Goal: Task Accomplishment & Management: Manage account settings

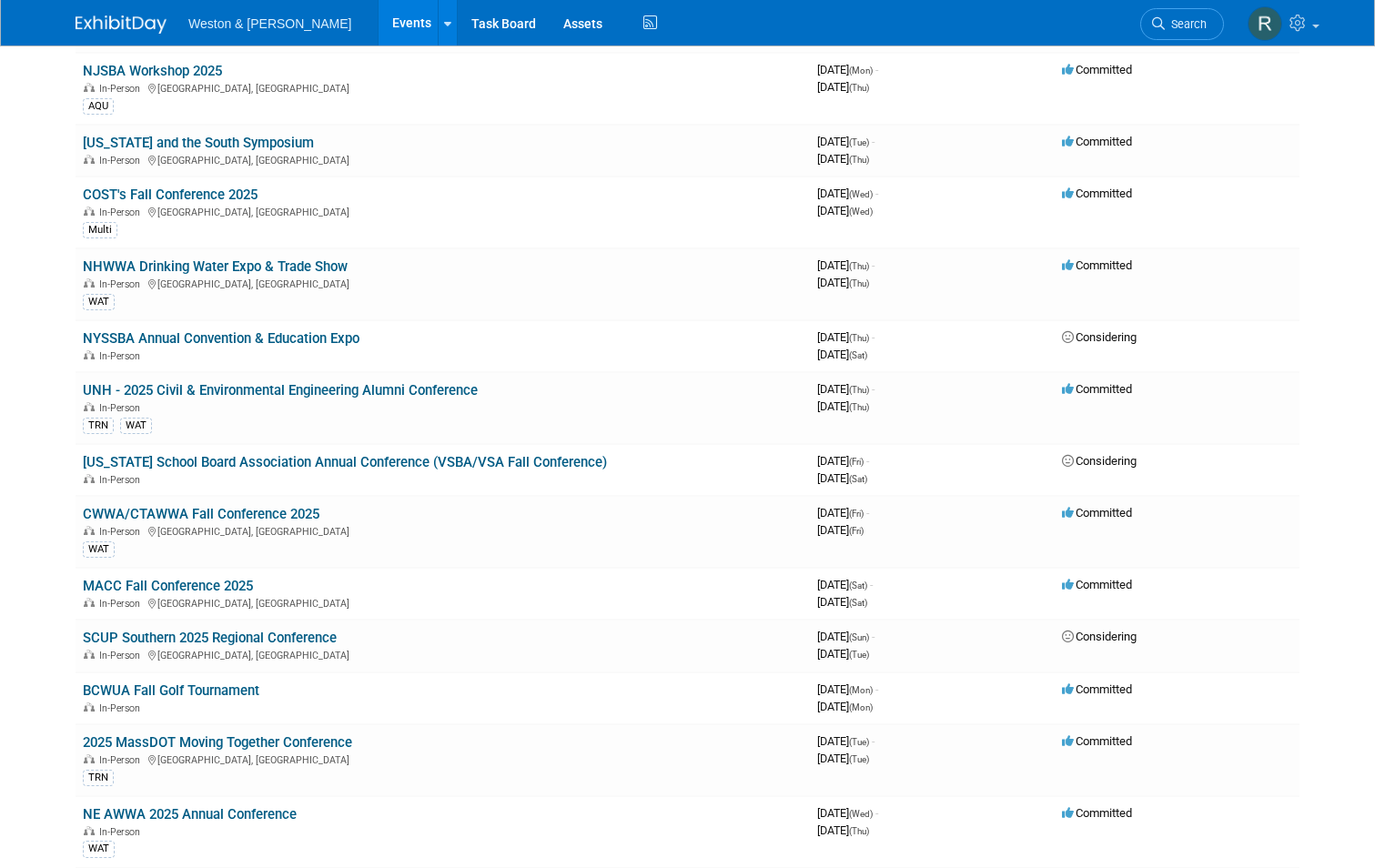
scroll to position [819, 0]
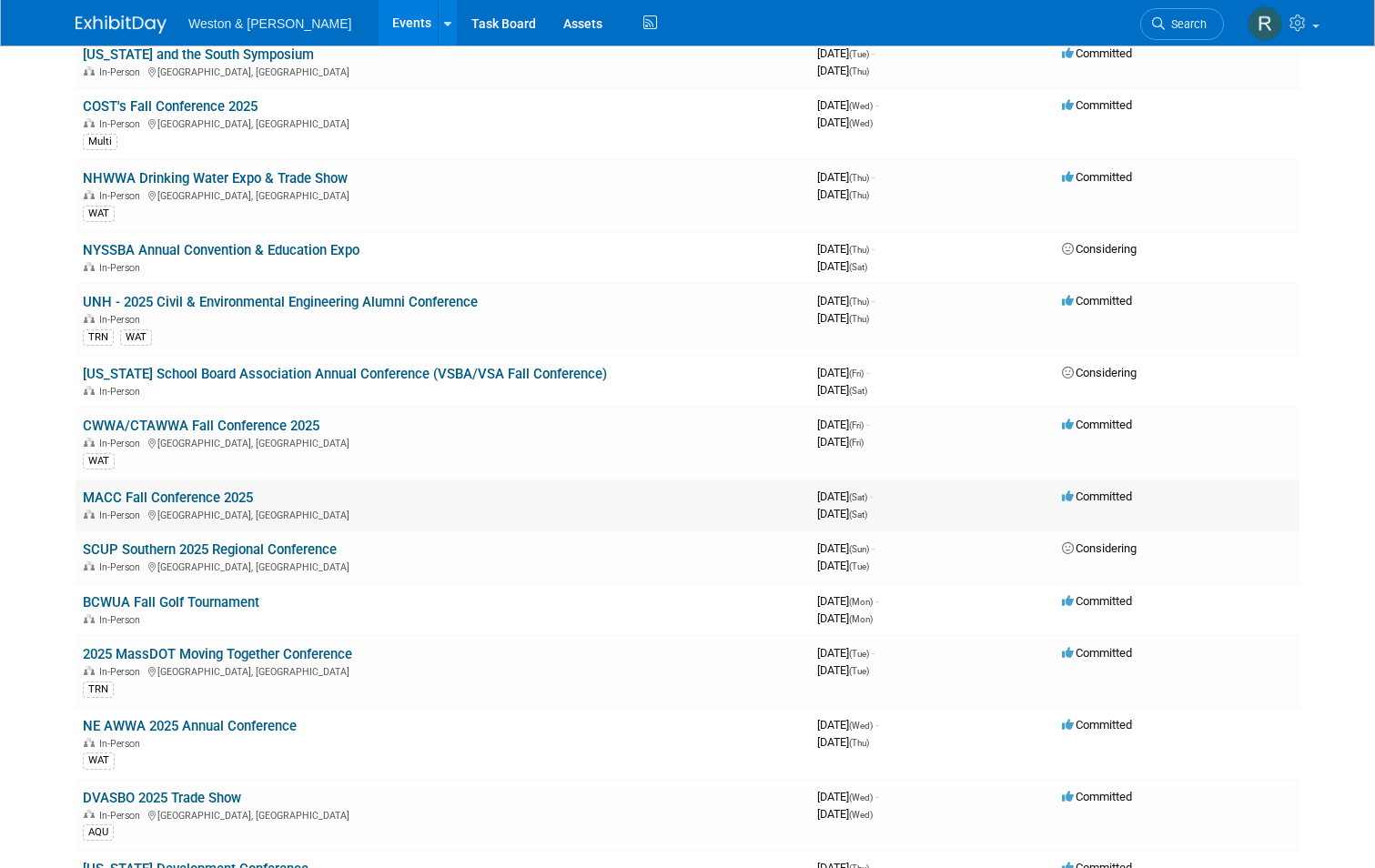
click at [196, 501] on link "MACC Fall Conference 2025" at bounding box center [167, 497] width 170 height 16
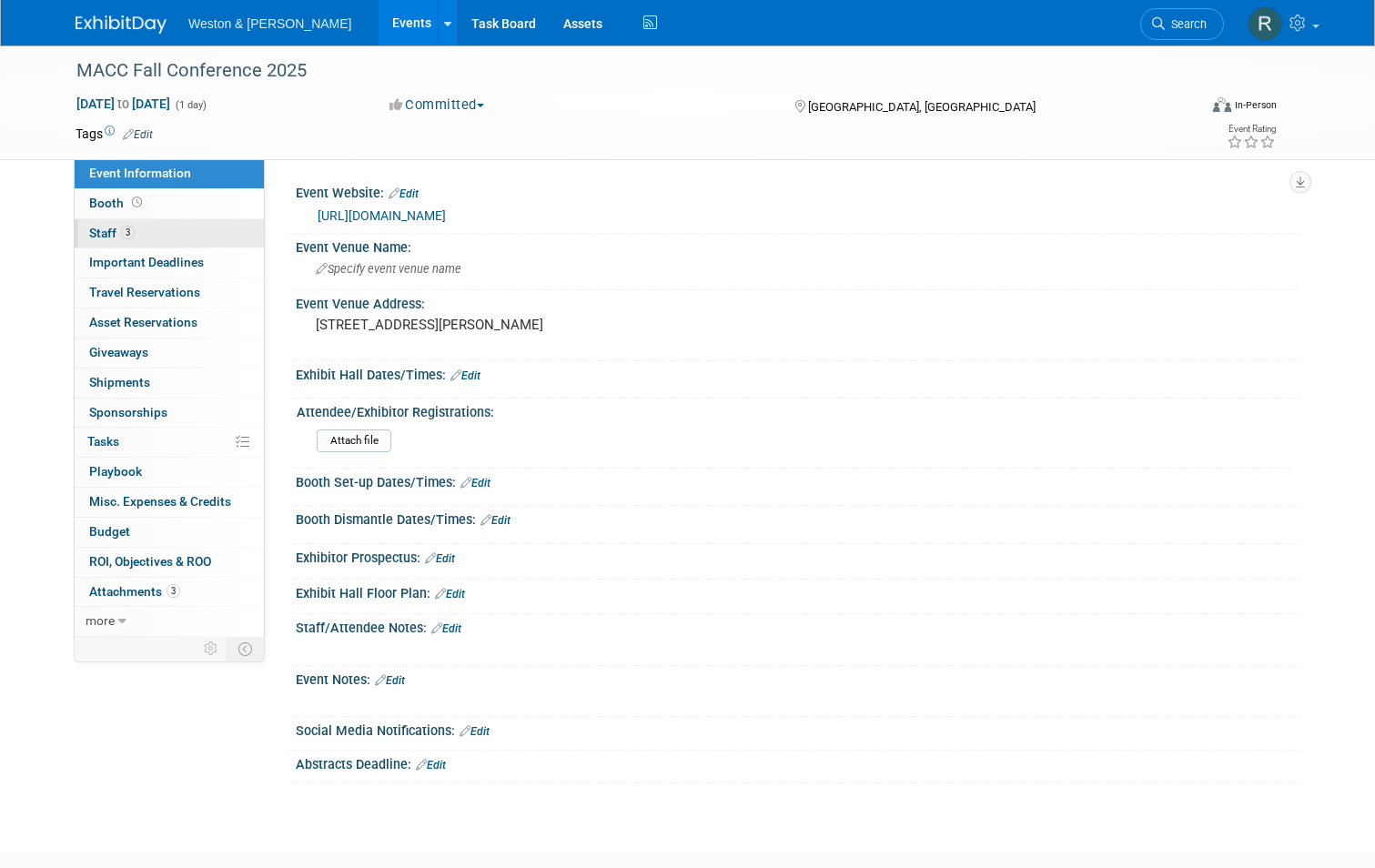
click at [103, 227] on span "Staff 3" at bounding box center [112, 233] width 45 height 14
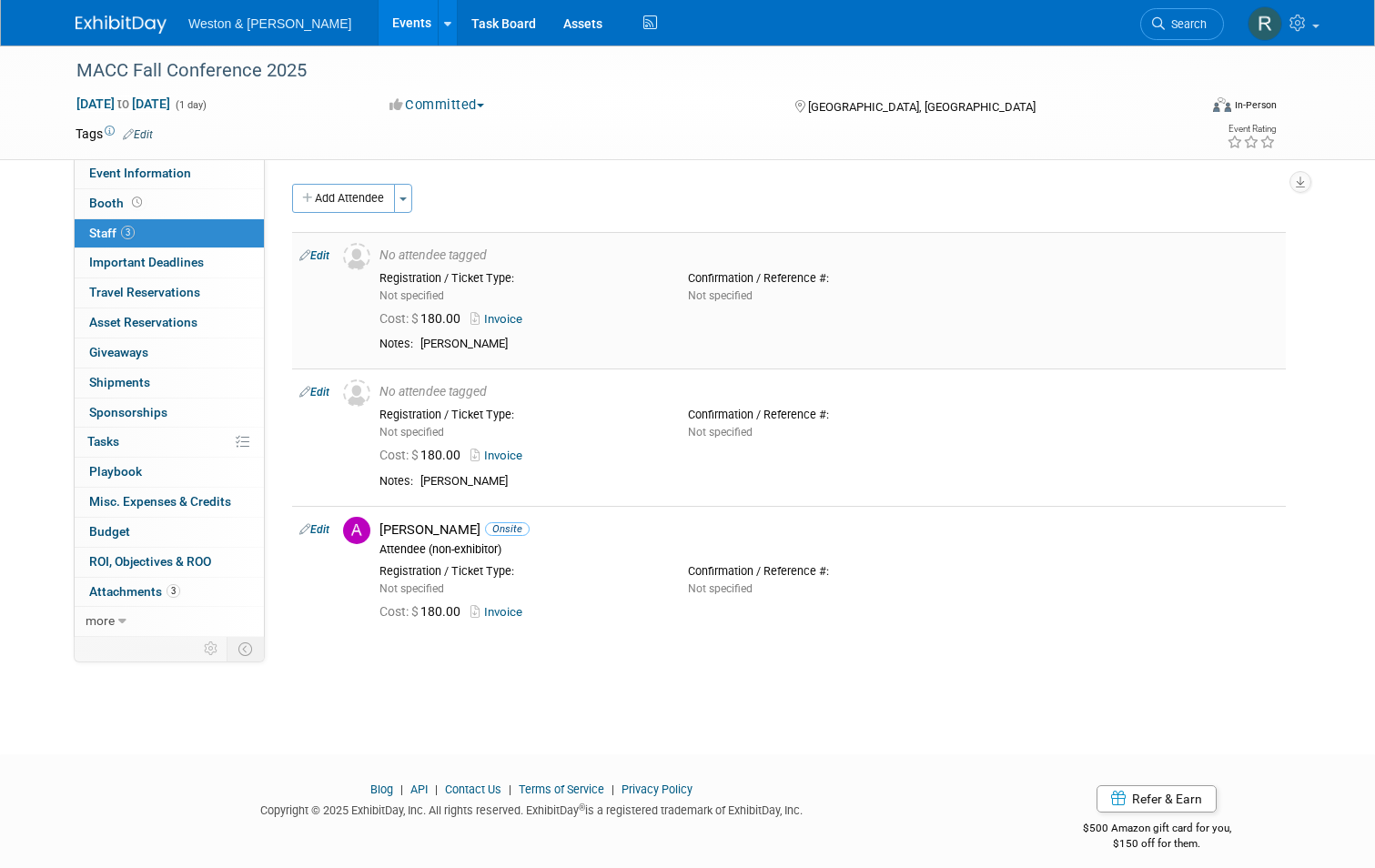
click at [312, 255] on link "Edit" at bounding box center [313, 255] width 30 height 12
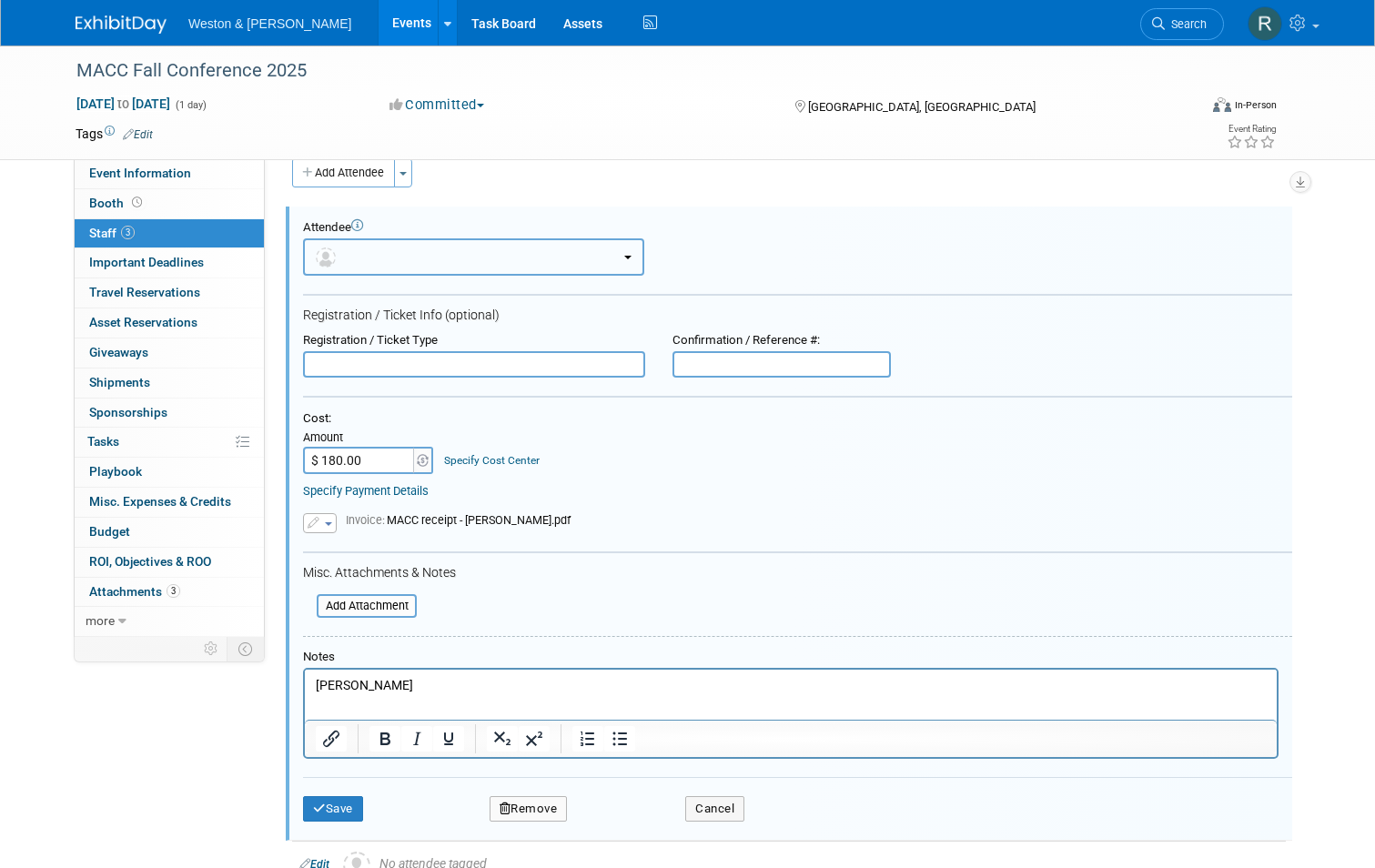
click at [534, 264] on button "button" at bounding box center [473, 257] width 341 height 37
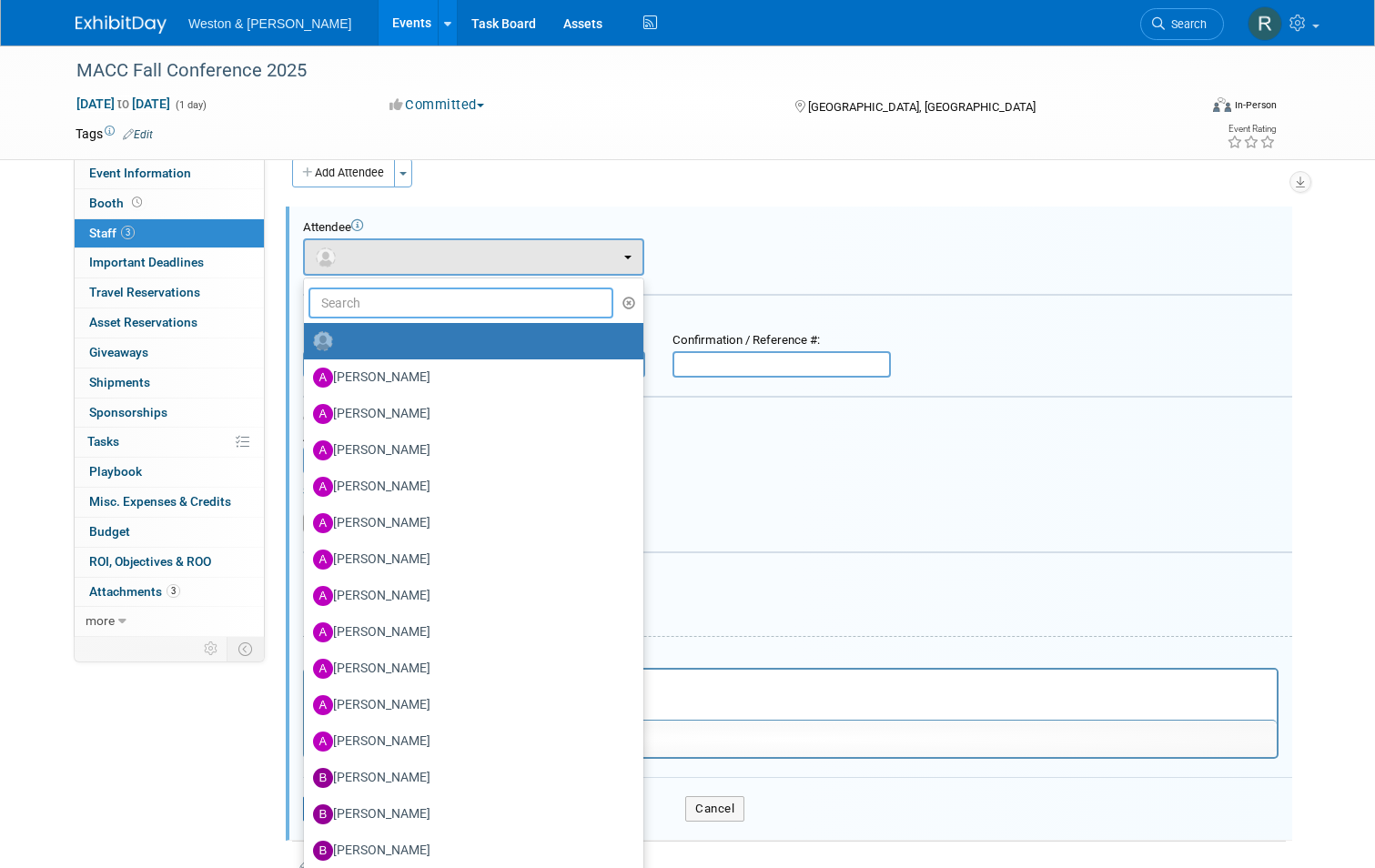
click at [501, 294] on input "text" at bounding box center [461, 303] width 305 height 31
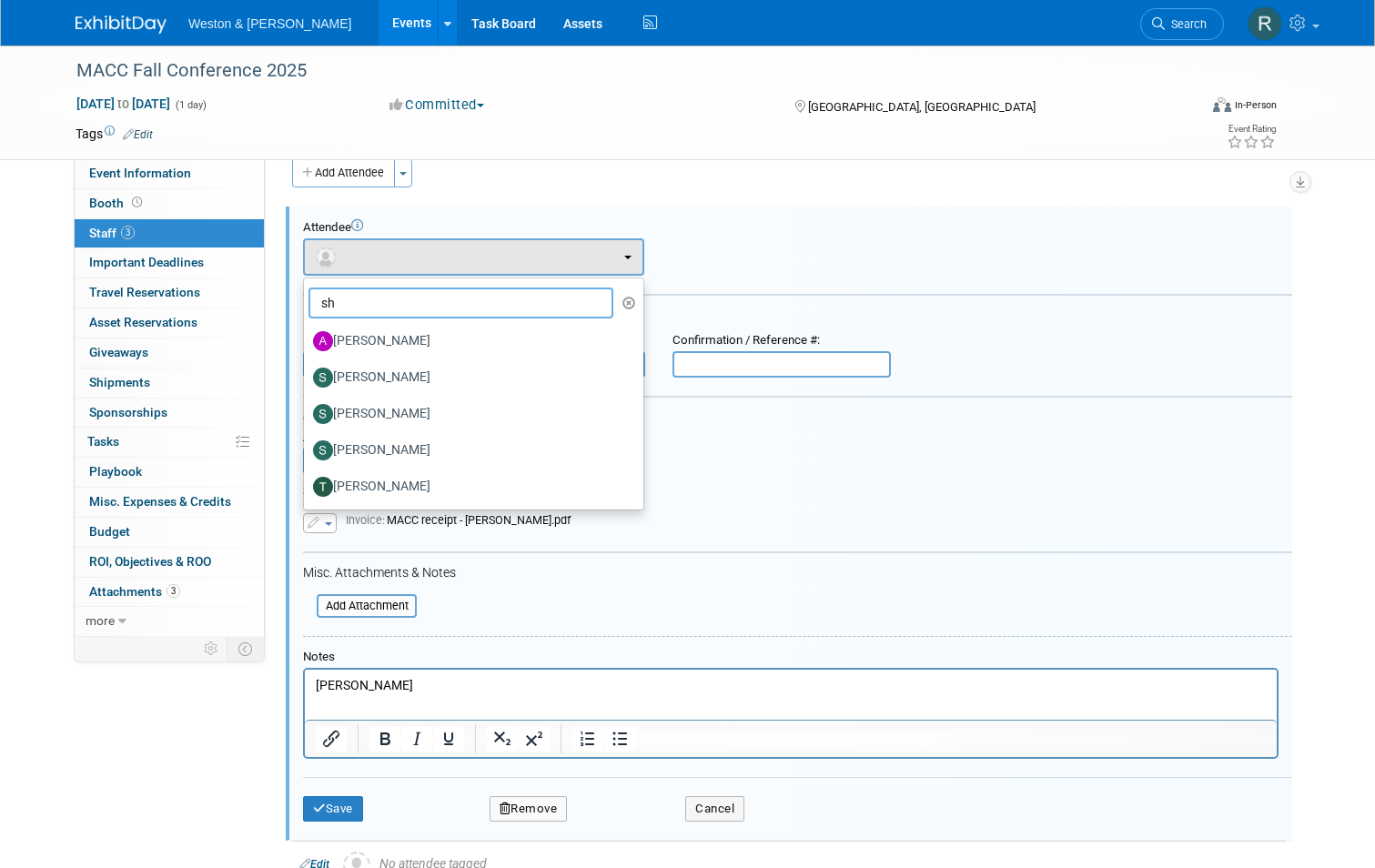
type input "she"
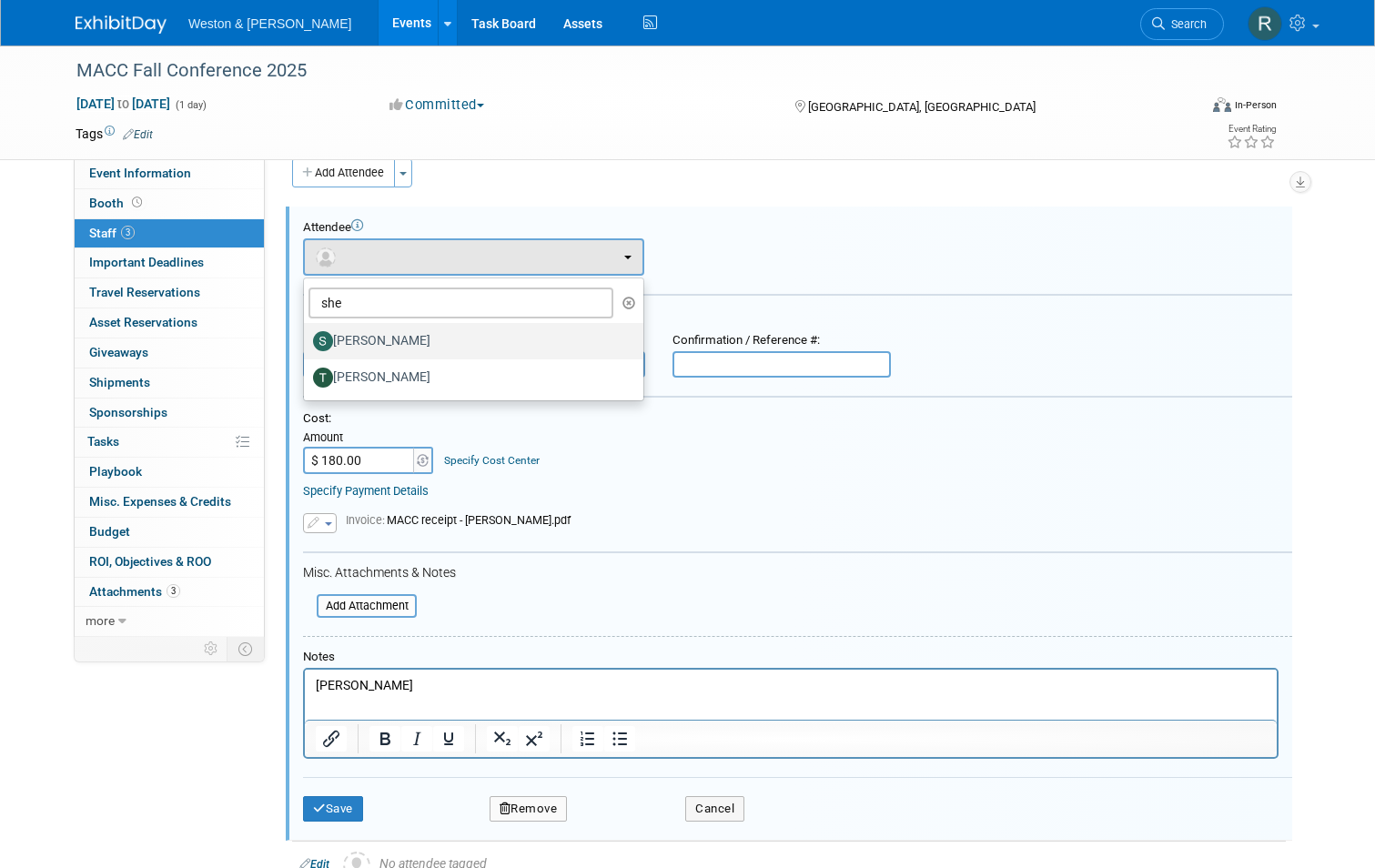
click at [438, 347] on label "Shelly McComb" at bounding box center [469, 341] width 312 height 29
click at [307, 345] on input "Shelly McComb" at bounding box center [301, 338] width 12 height 12
select select "f0a4da14-46df-42bc-afb6-4b88d6df709b"
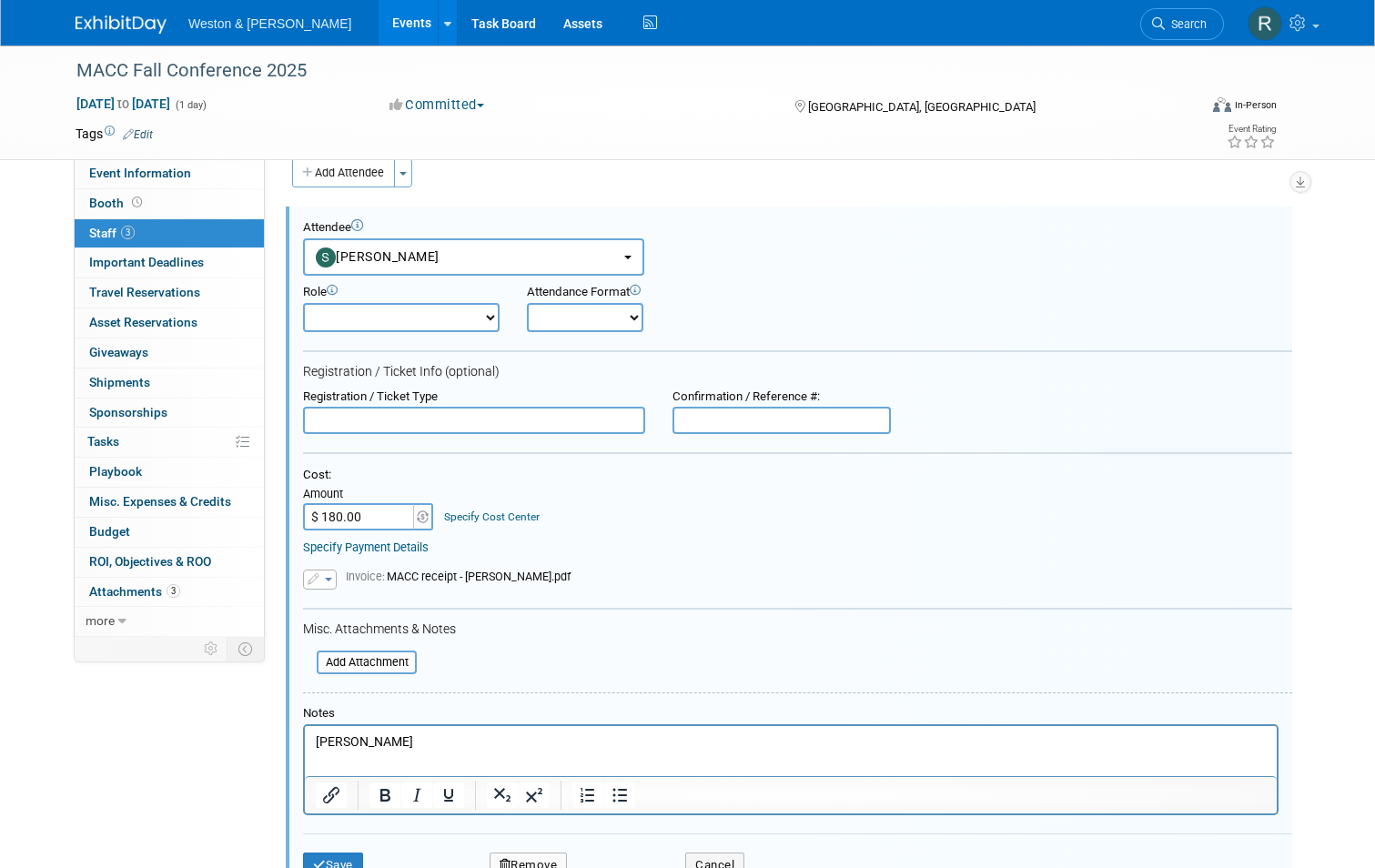
click at [472, 317] on select "Attendee (non-exhibitor) Demonstrator Host Planner Presenter Sales Representati…" at bounding box center [401, 317] width 196 height 29
select select "100"
click at [303, 303] on select "Attendee (non-exhibitor) Demonstrator Host Planner Presenter Sales Representati…" at bounding box center [401, 317] width 196 height 29
click at [606, 312] on select "Onsite Remote" at bounding box center [585, 317] width 116 height 29
select select "1"
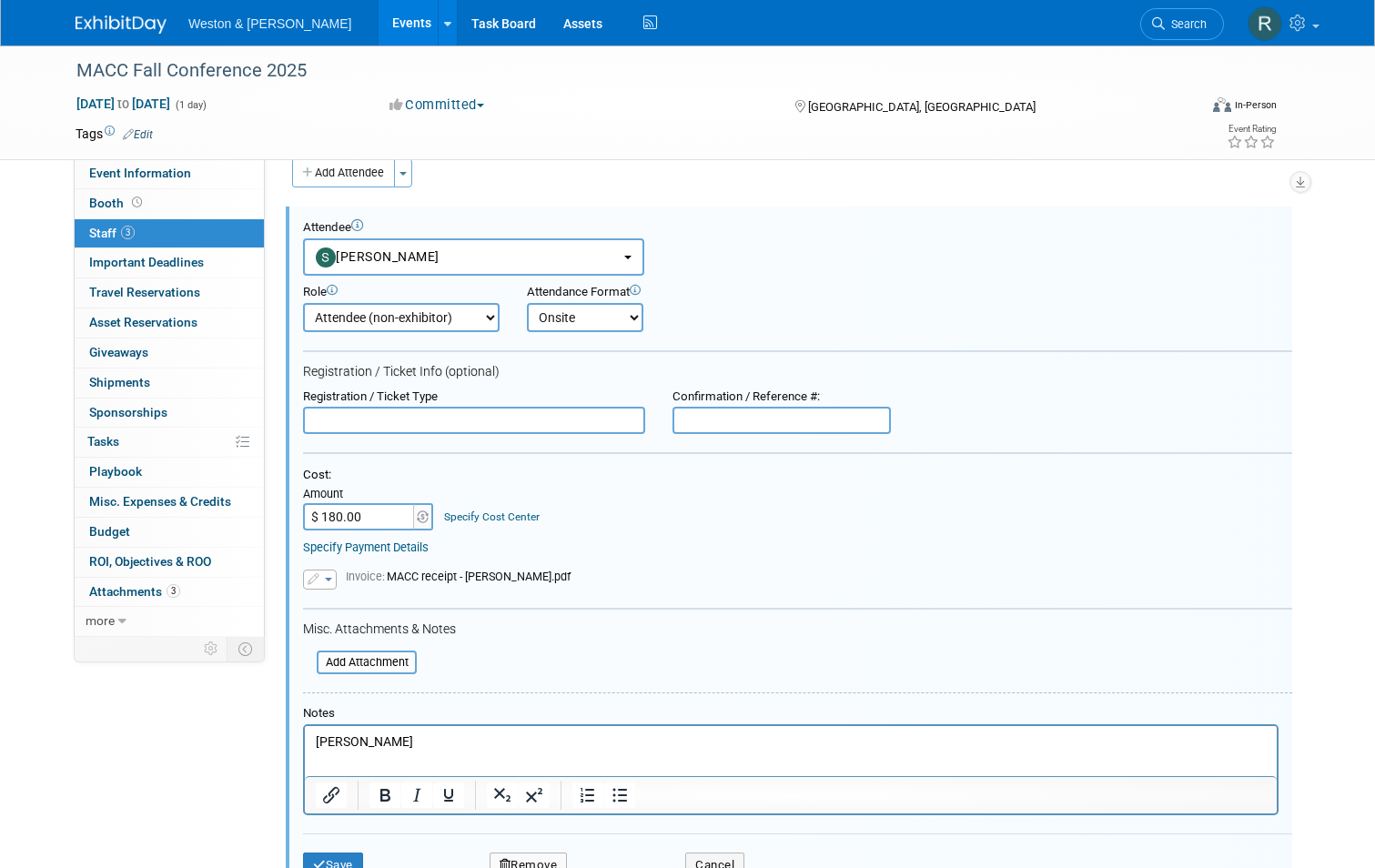
click at [527, 303] on select "Onsite Remote" at bounding box center [585, 317] width 116 height 29
drag, startPoint x: 420, startPoint y: 740, endPoint x: 212, endPoint y: 726, distance: 208.5
click at [305, 726] on html "Shelly McComb" at bounding box center [790, 738] width 972 height 26
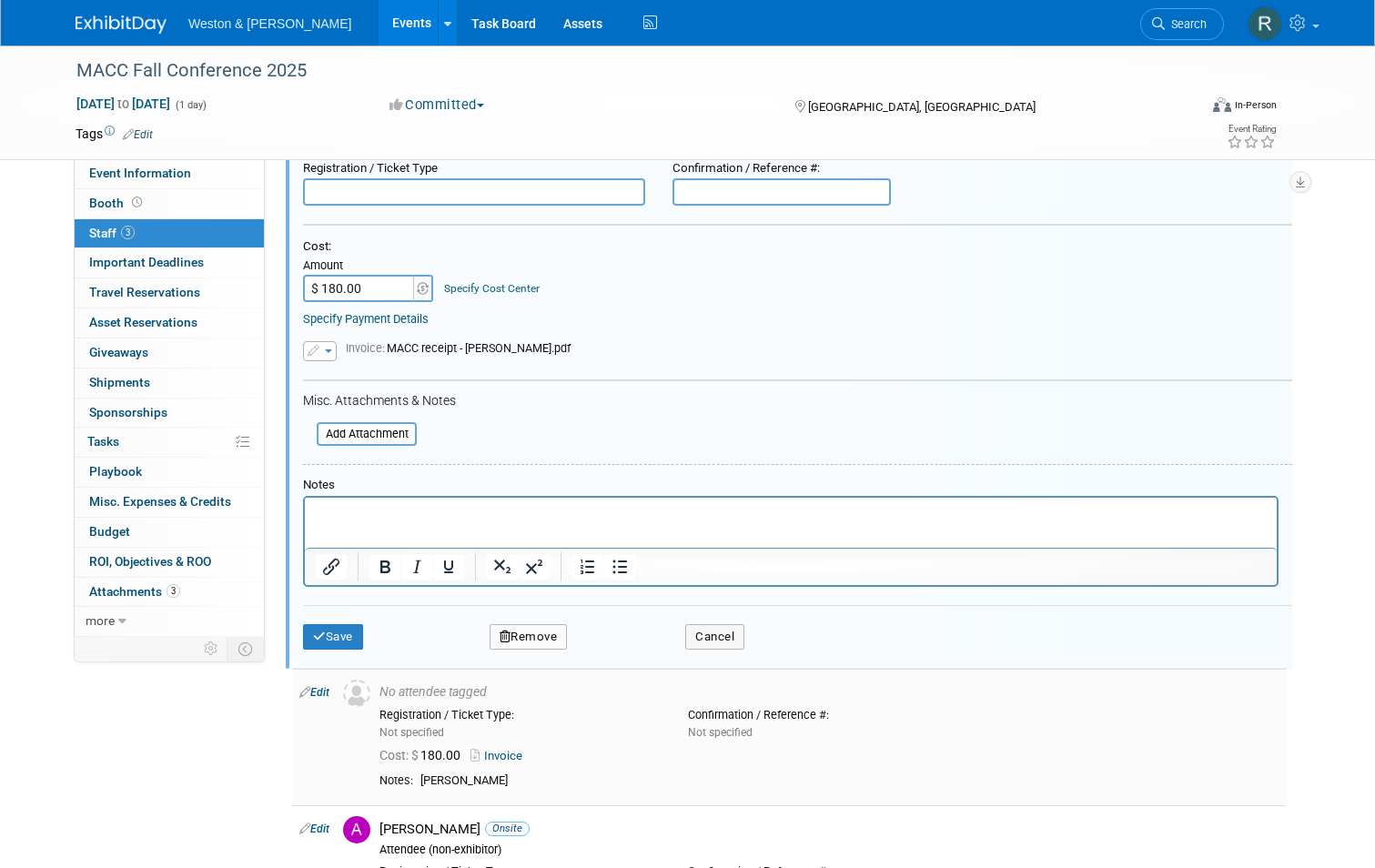
scroll to position [389, 0]
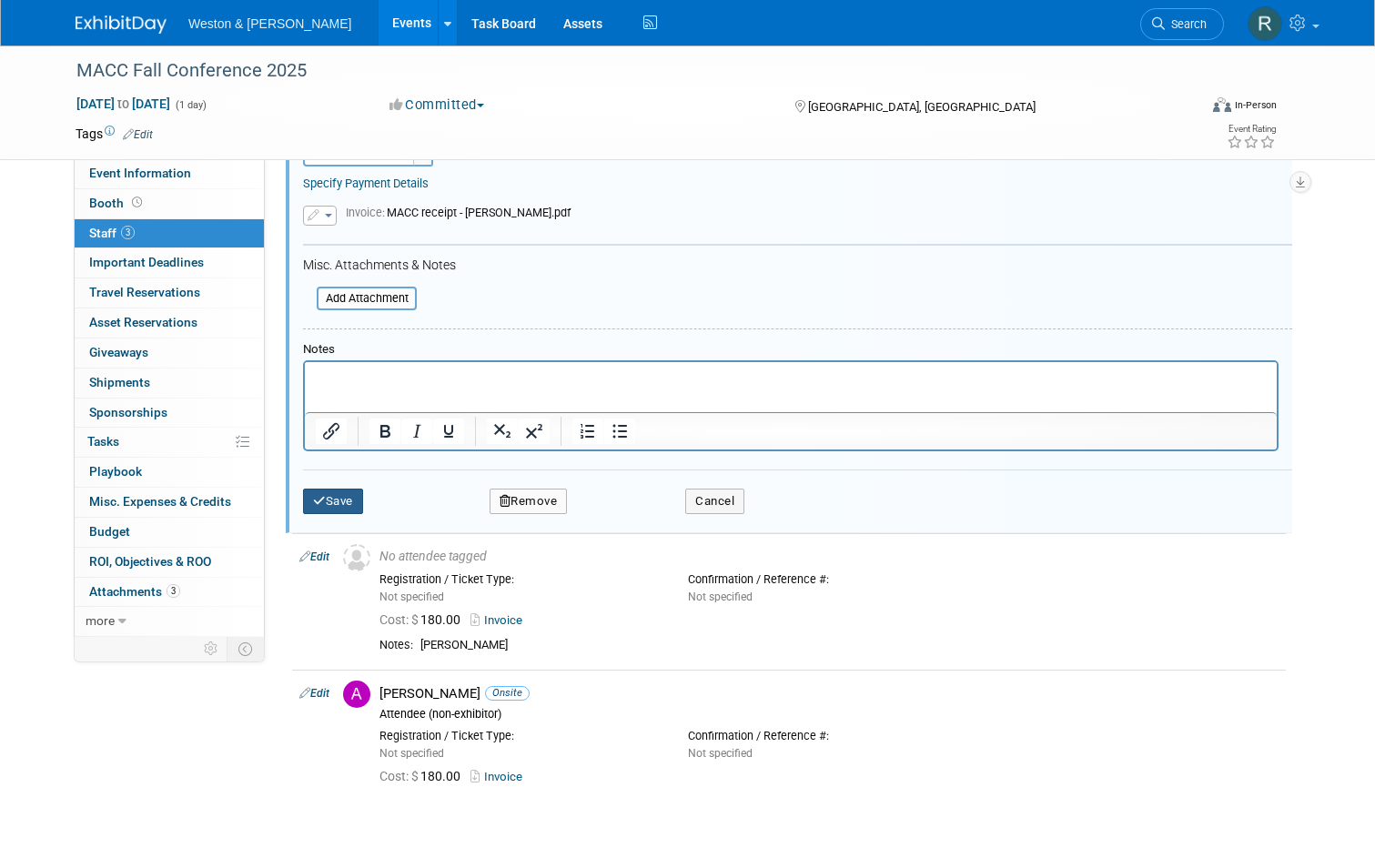
click at [320, 499] on button "Save" at bounding box center [333, 501] width 60 height 26
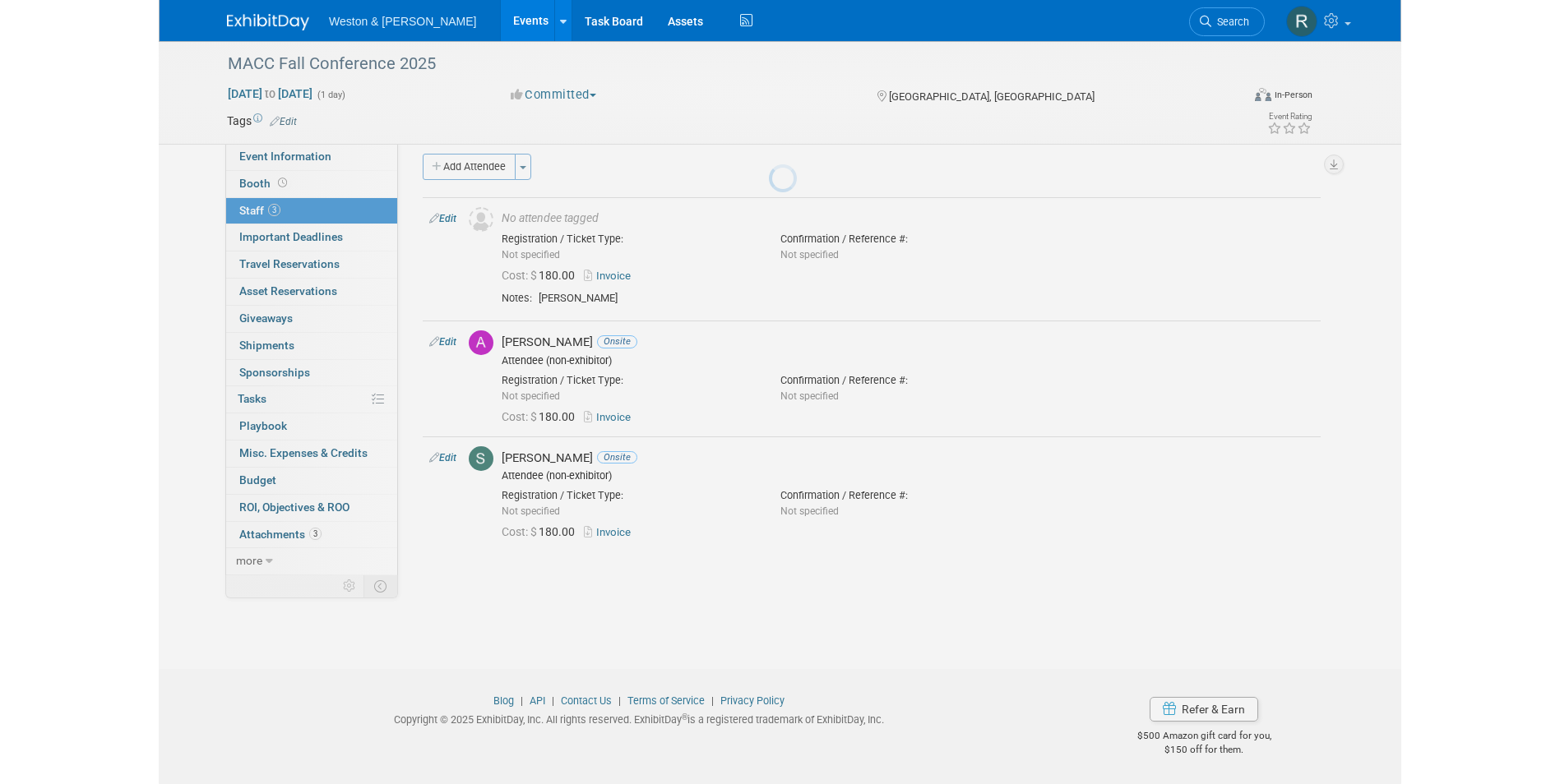
scroll to position [12, 0]
